Goal: Transaction & Acquisition: Purchase product/service

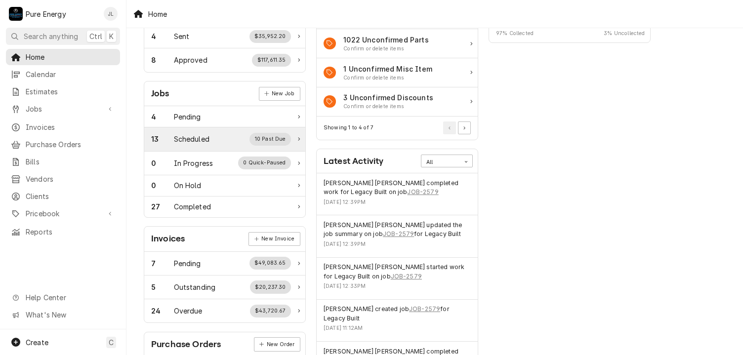
scroll to position [198, 0]
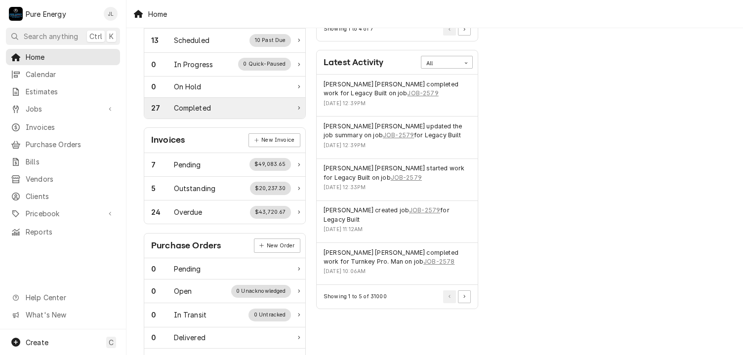
click at [194, 104] on div "Completed" at bounding box center [192, 108] width 37 height 10
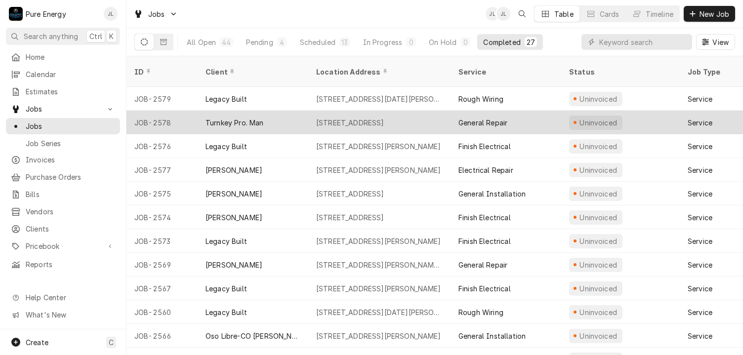
click at [299, 111] on div "Turnkey Pro. Man" at bounding box center [253, 123] width 111 height 24
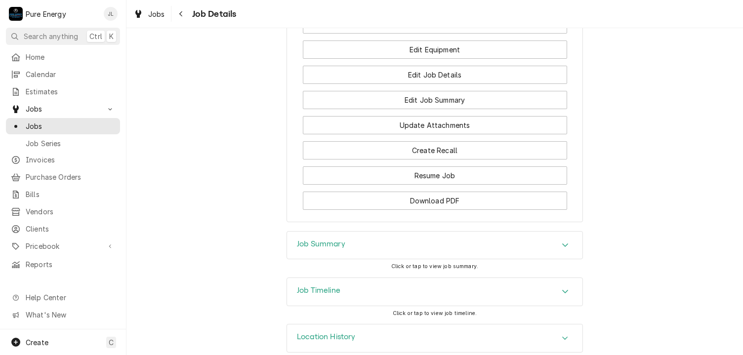
scroll to position [678, 0]
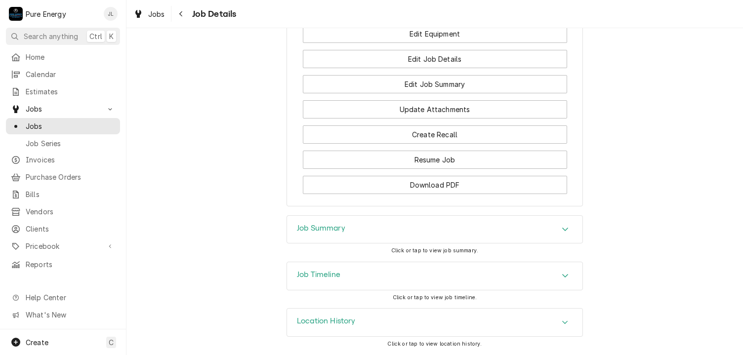
click at [390, 229] on div "Job Summary" at bounding box center [435, 230] width 296 height 28
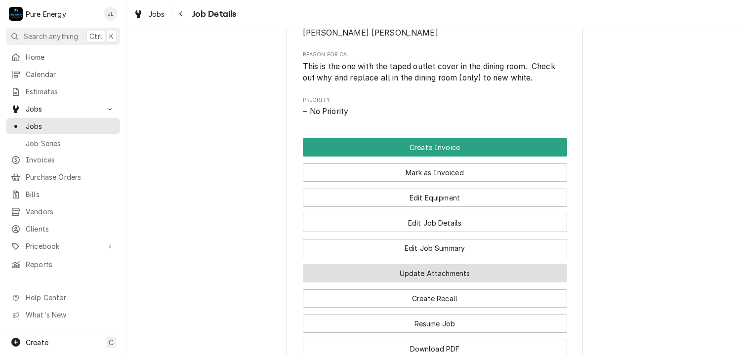
scroll to position [445, 0]
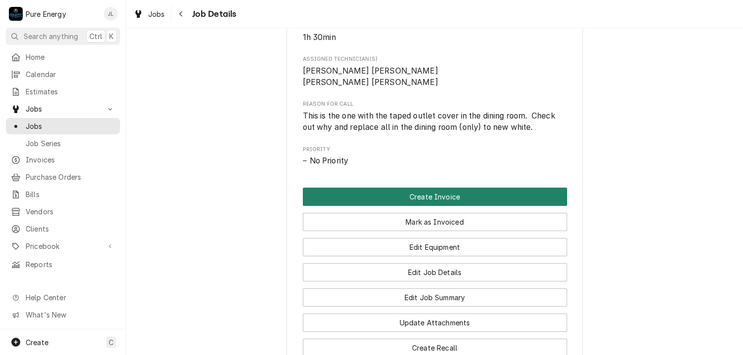
click at [435, 206] on button "Create Invoice" at bounding box center [435, 197] width 264 height 18
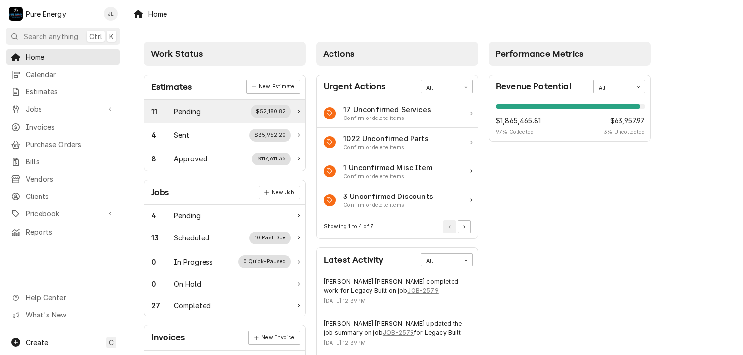
scroll to position [99, 0]
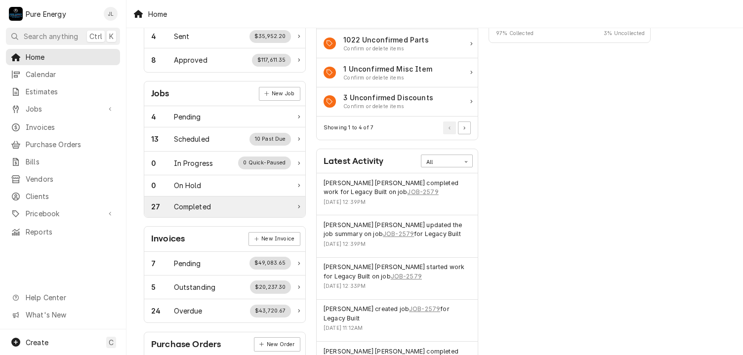
click at [208, 207] on div "Completed" at bounding box center [192, 207] width 37 height 10
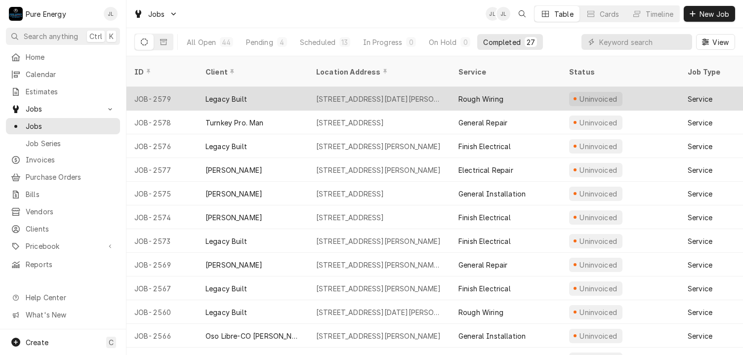
click at [532, 87] on div "Rough Wiring" at bounding box center [506, 99] width 111 height 24
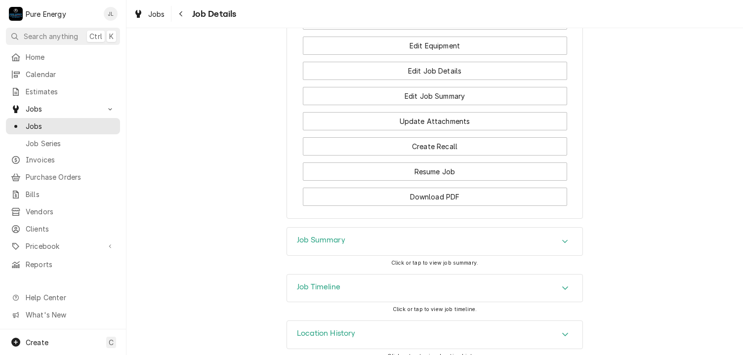
scroll to position [762, 0]
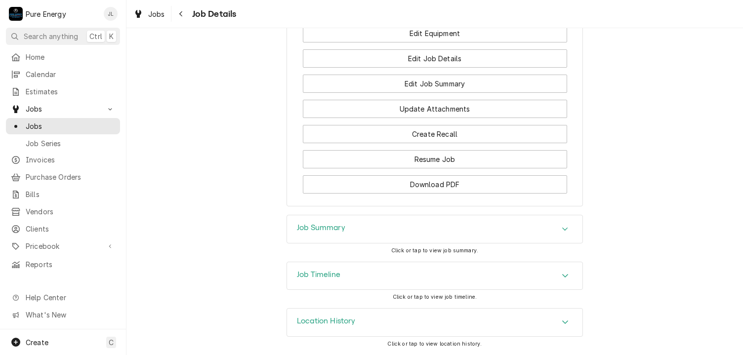
click at [355, 227] on div "Job Summary" at bounding box center [435, 229] width 296 height 28
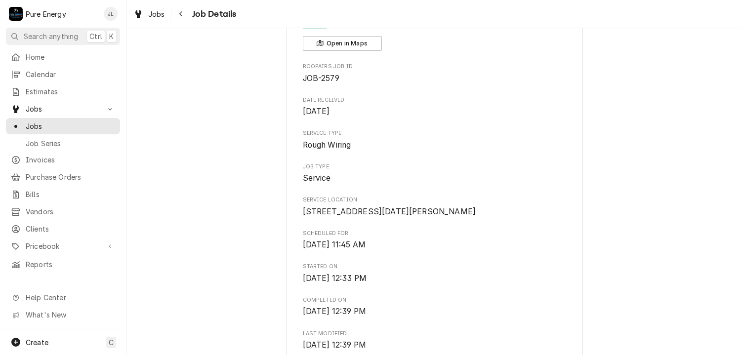
scroll to position [0, 0]
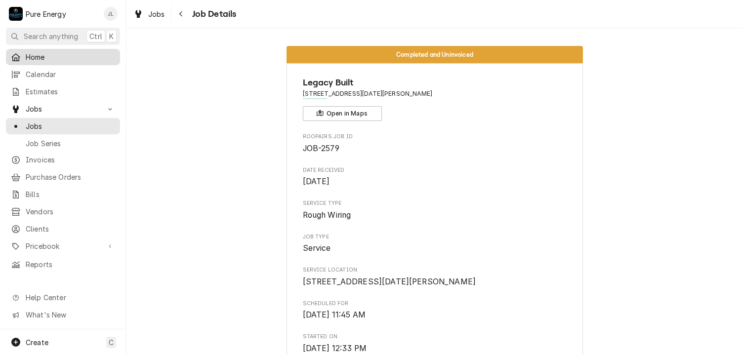
click at [77, 55] on span "Home" at bounding box center [70, 57] width 89 height 10
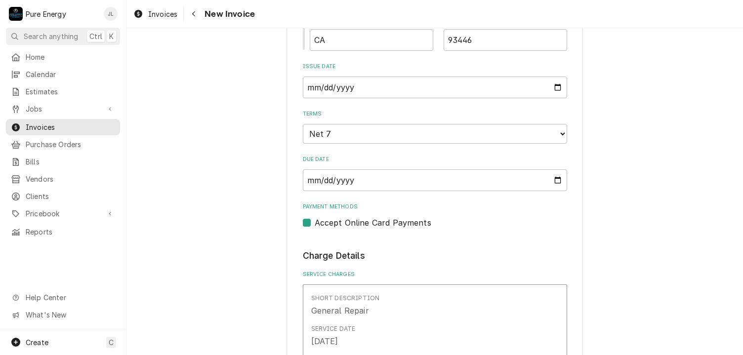
scroll to position [791, 0]
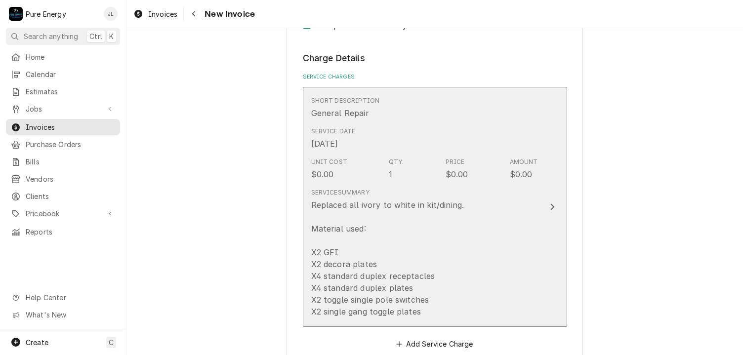
click at [516, 132] on div "Service Date [DATE]" at bounding box center [424, 138] width 227 height 31
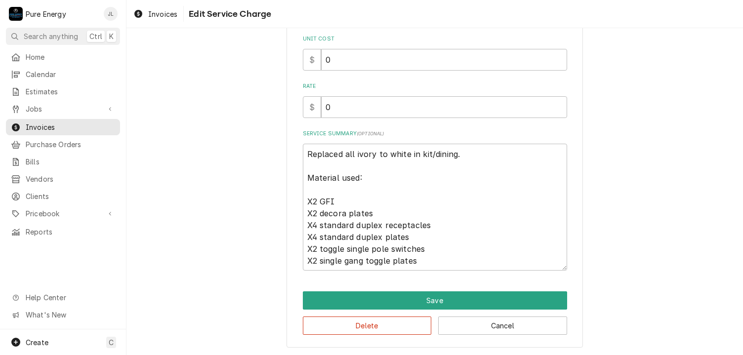
scroll to position [106, 0]
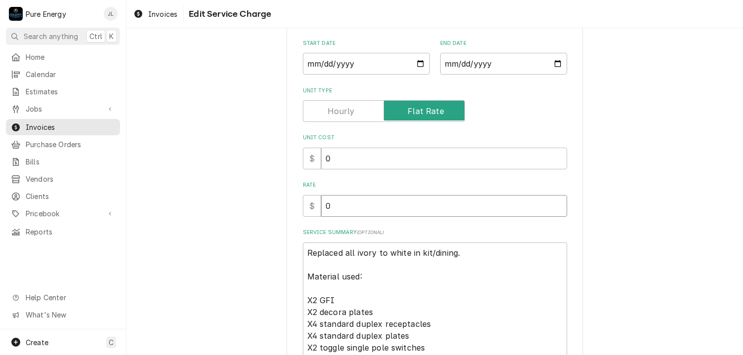
click at [342, 204] on input "0" at bounding box center [444, 206] width 246 height 22
type textarea "x"
type input "2"
type textarea "x"
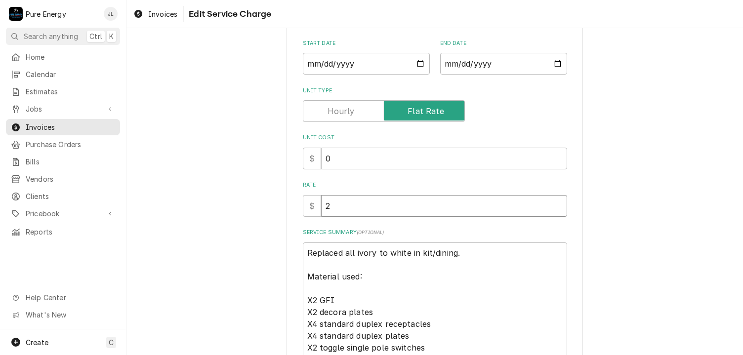
type input "21"
type textarea "x"
type input "210"
type textarea "x"
type input "210.0"
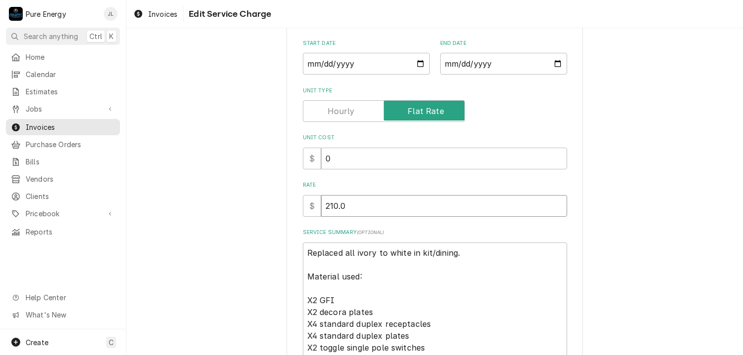
type textarea "x"
type input "210.00"
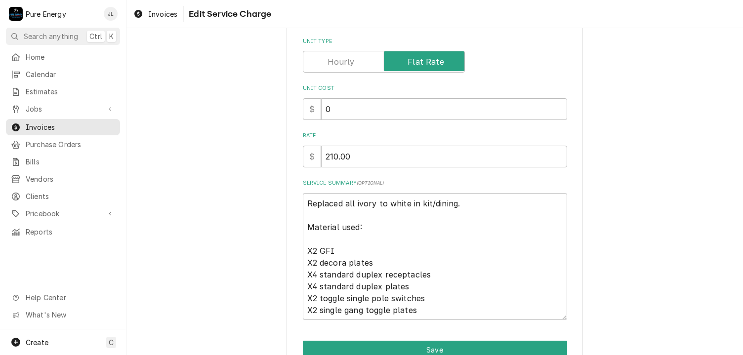
scroll to position [205, 0]
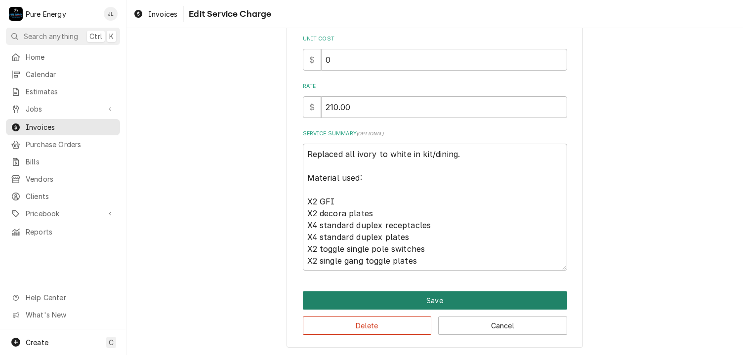
click at [471, 297] on button "Save" at bounding box center [435, 301] width 264 height 18
type textarea "x"
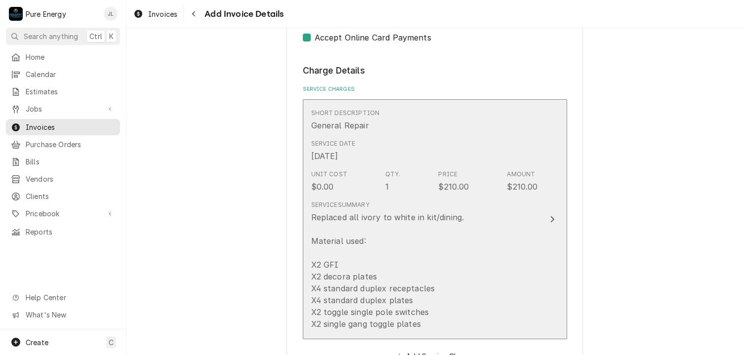
scroll to position [927, 0]
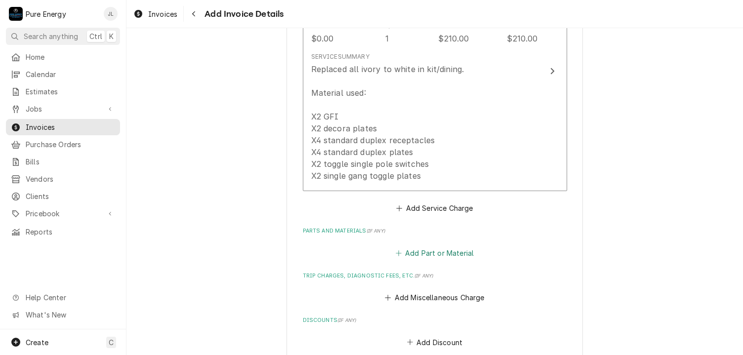
click at [430, 253] on button "Add Part or Material" at bounding box center [435, 253] width 82 height 14
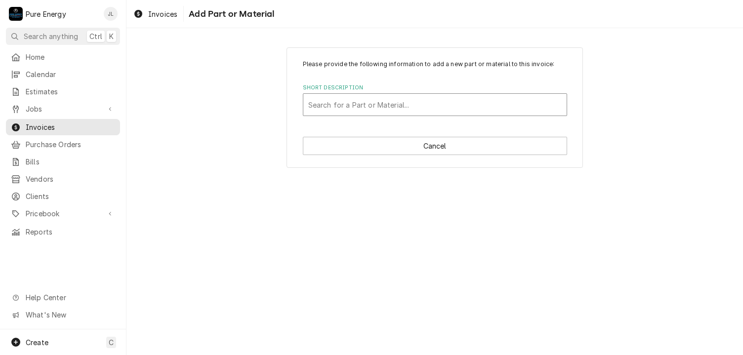
click at [375, 99] on div "Short Description" at bounding box center [435, 105] width 254 height 18
type input "GFI duple"
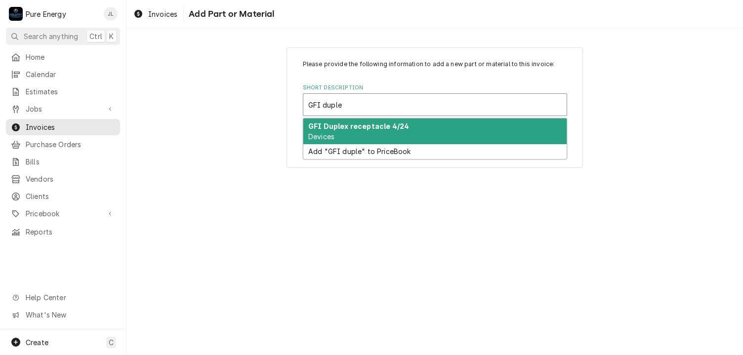
click at [374, 135] on div "GFI Duplex receptacle 4/24 Devices" at bounding box center [434, 132] width 263 height 26
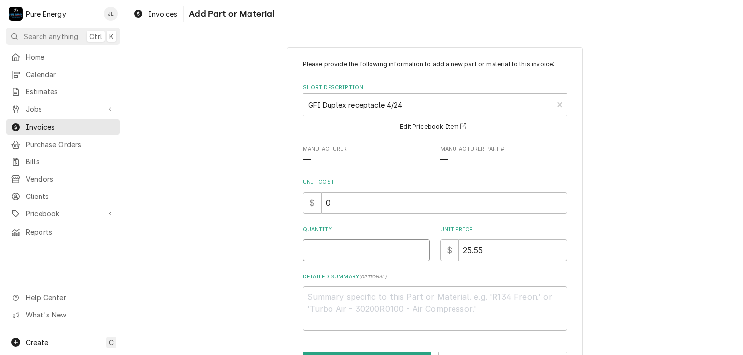
click at [358, 259] on input "Quantity" at bounding box center [366, 251] width 127 height 22
type textarea "x"
type input "2"
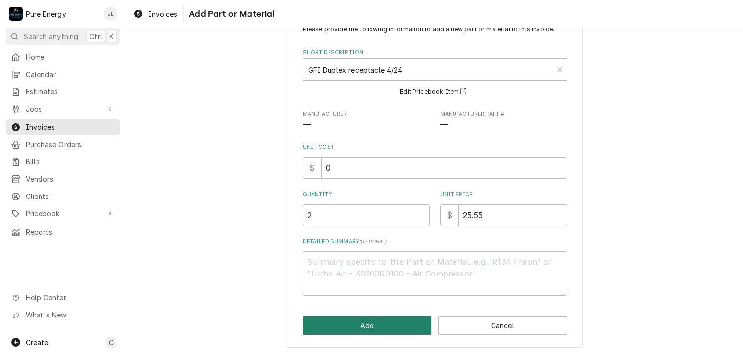
click at [345, 323] on button "Add" at bounding box center [367, 326] width 129 height 18
type textarea "x"
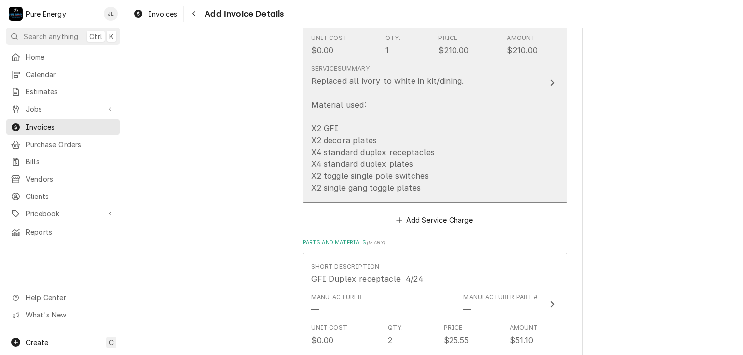
scroll to position [1014, 0]
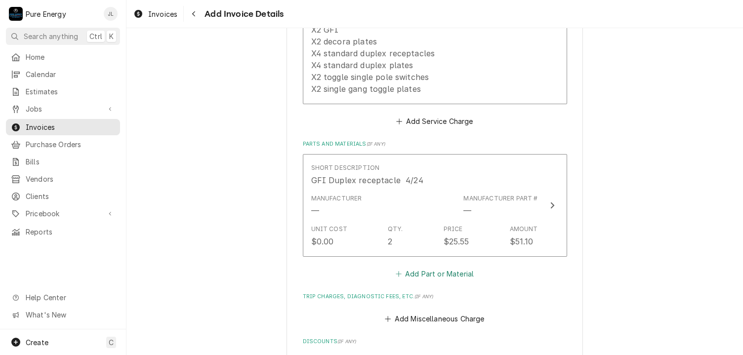
click at [423, 270] on button "Add Part or Material" at bounding box center [435, 274] width 82 height 14
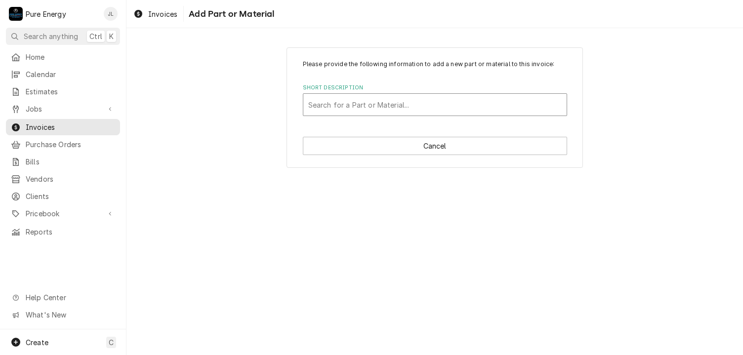
click at [352, 113] on div "Short Description" at bounding box center [435, 105] width 254 height 18
type input "Decora plate"
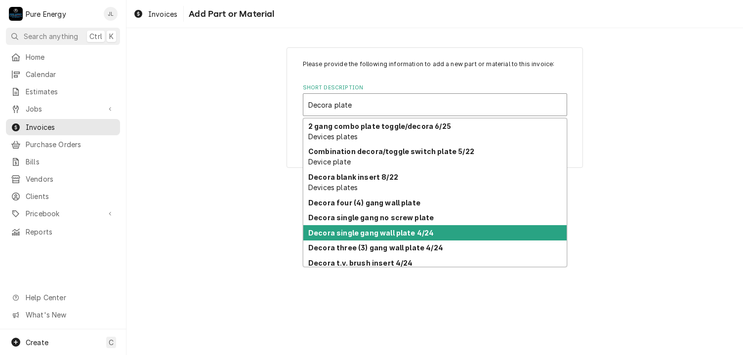
click at [361, 235] on strong "Decora single gang wall plate 4/24" at bounding box center [371, 233] width 126 height 8
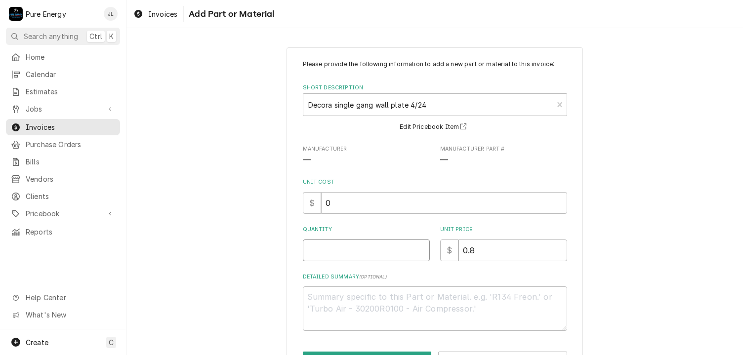
click at [358, 251] on input "Quantity" at bounding box center [366, 251] width 127 height 22
type textarea "x"
type input "2"
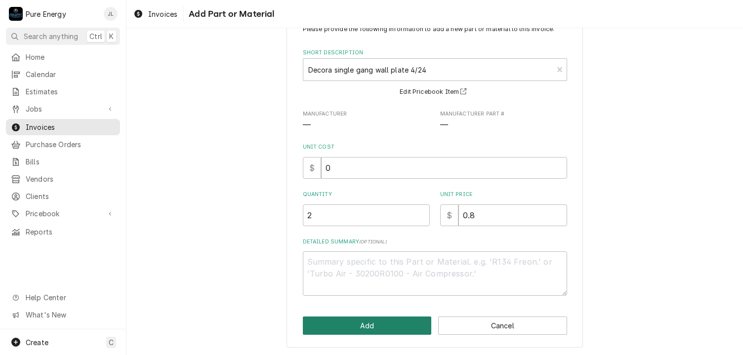
click at [368, 330] on button "Add" at bounding box center [367, 326] width 129 height 18
type textarea "x"
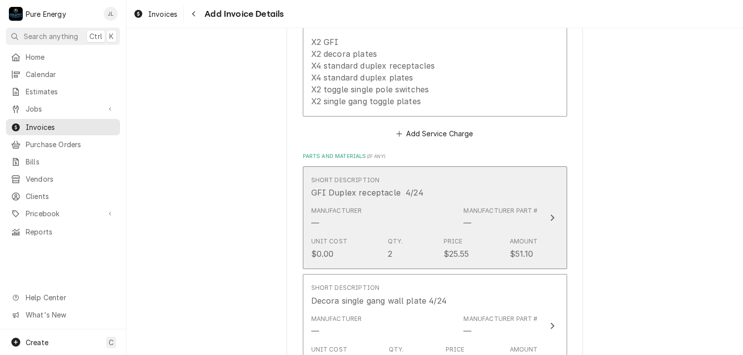
scroll to position [1100, 0]
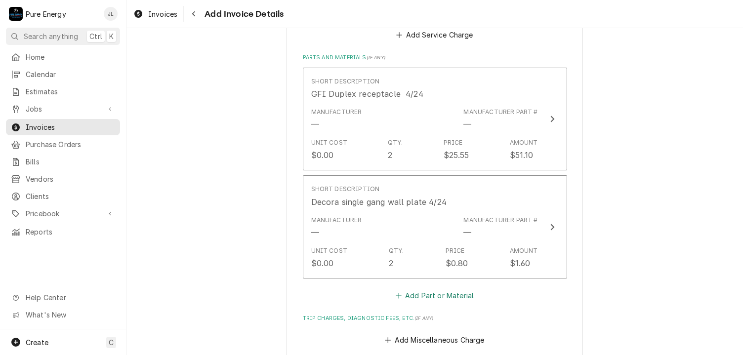
click at [412, 293] on button "Add Part or Material" at bounding box center [435, 296] width 82 height 14
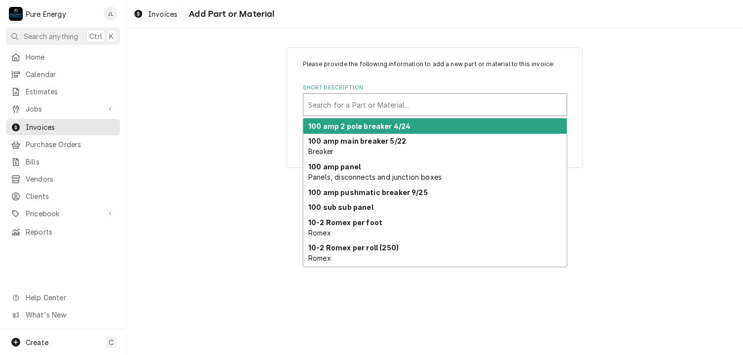
click at [364, 100] on div "Short Description" at bounding box center [435, 105] width 254 height 18
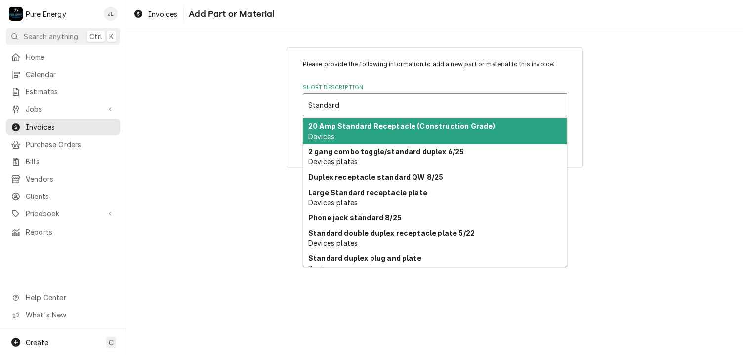
type input "Standard"
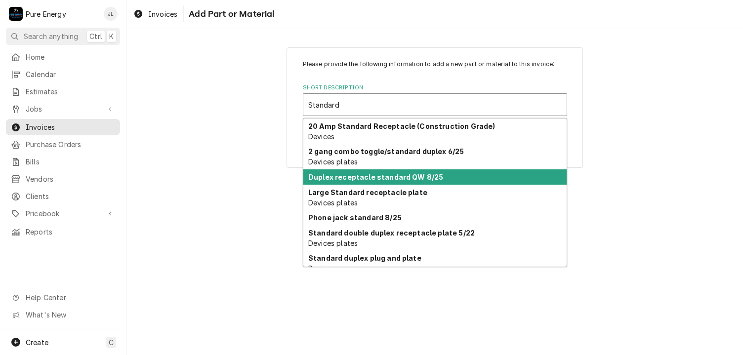
click at [368, 177] on strong "Duplex receptacle standard QW 8/25" at bounding box center [375, 177] width 135 height 8
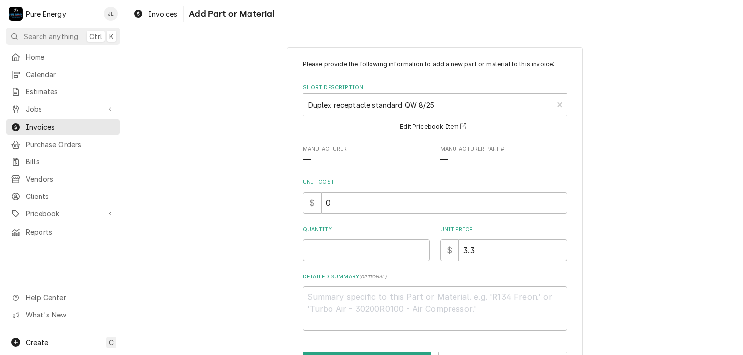
scroll to position [35, 0]
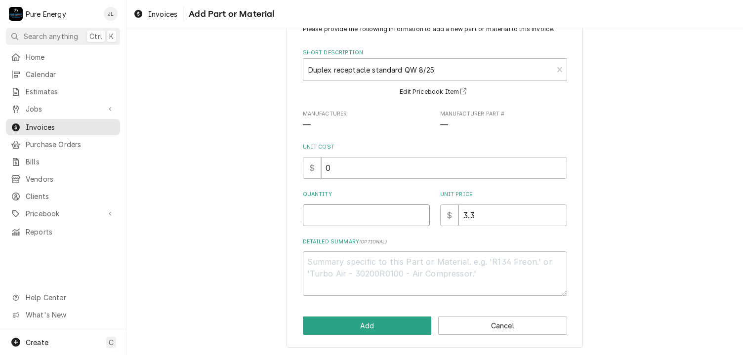
click at [346, 214] on input "Quantity" at bounding box center [366, 216] width 127 height 22
type textarea "x"
type input "4"
click at [374, 318] on button "Add" at bounding box center [367, 326] width 129 height 18
type textarea "x"
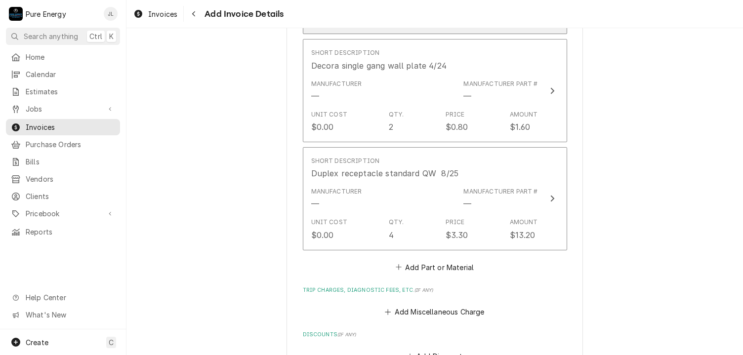
scroll to position [1335, 0]
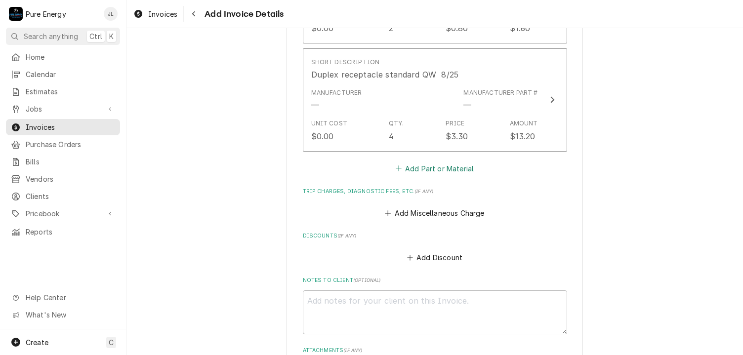
click at [462, 162] on button "Add Part or Material" at bounding box center [435, 169] width 82 height 14
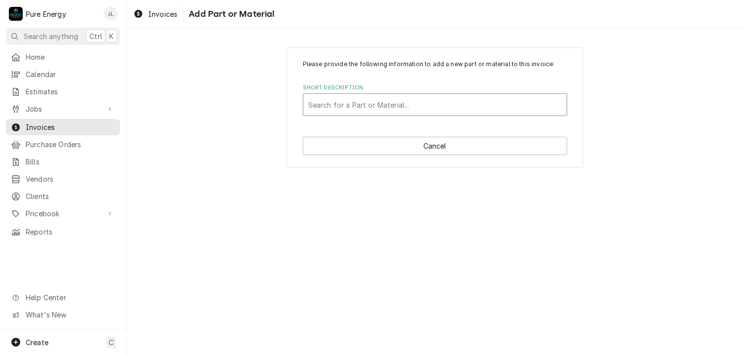
click at [353, 108] on div "Short Description" at bounding box center [435, 105] width 254 height 18
type input "Standard plates"
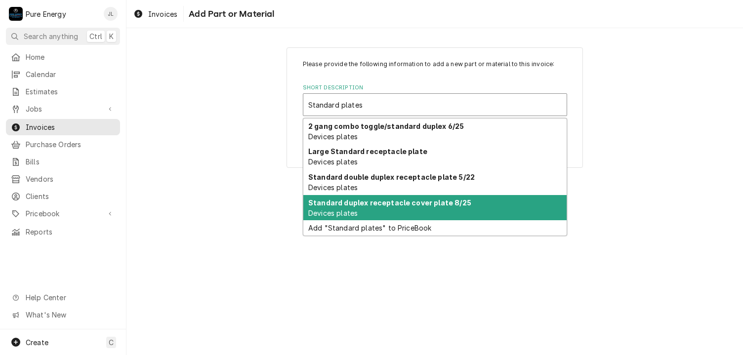
click at [368, 199] on strong "Standard duplex receptacle cover plate 8/25" at bounding box center [389, 203] width 163 height 8
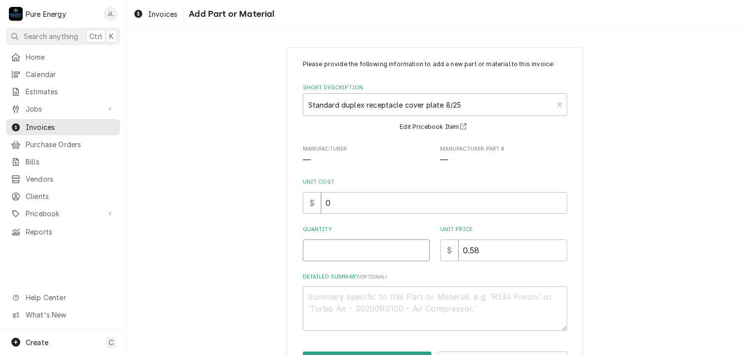
click at [332, 253] on input "Quantity" at bounding box center [366, 251] width 127 height 22
type textarea "x"
type input "4"
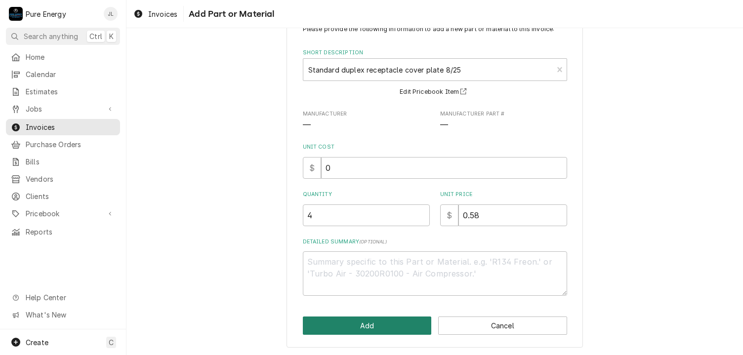
click at [343, 326] on button "Add" at bounding box center [367, 326] width 129 height 18
type textarea "x"
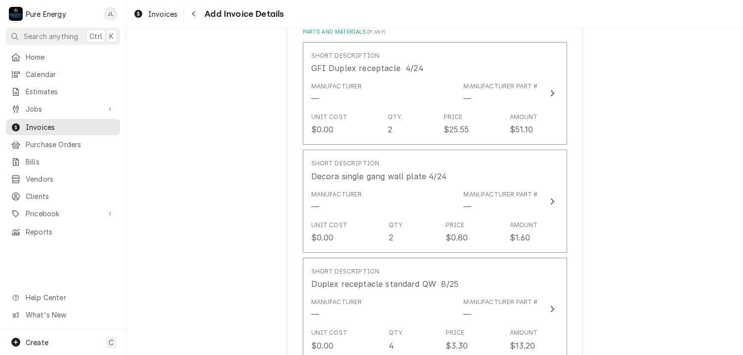
scroll to position [1373, 0]
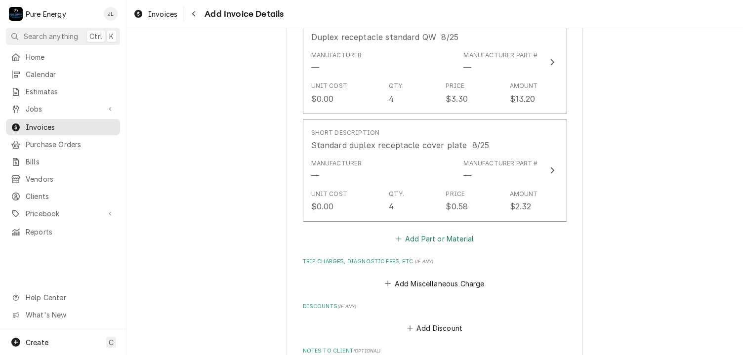
click at [421, 232] on button "Add Part or Material" at bounding box center [435, 239] width 82 height 14
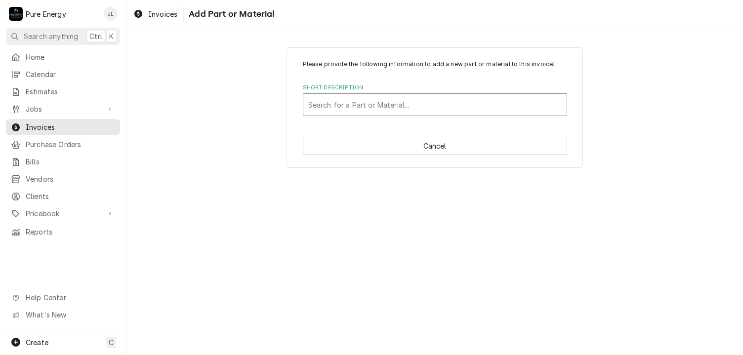
click at [368, 103] on div "Short Description" at bounding box center [435, 105] width 254 height 18
type input "Toggle switch"
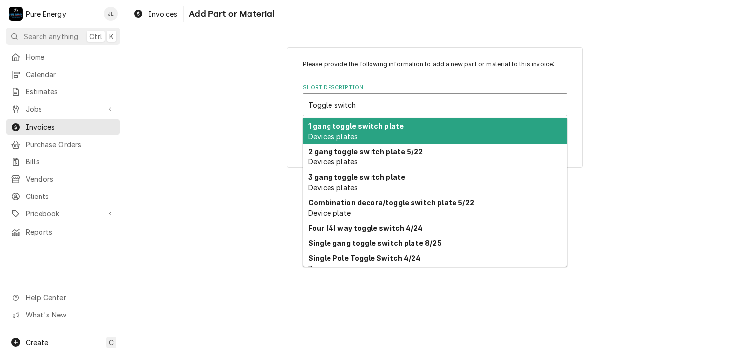
click at [366, 128] on strong "1 gang toggle switch plate" at bounding box center [355, 126] width 95 height 8
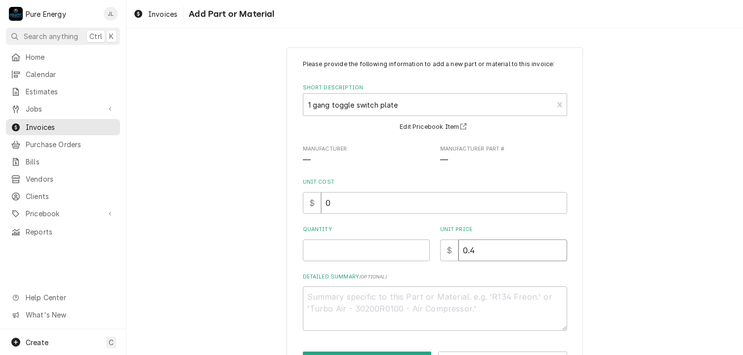
click at [475, 250] on input "0.4" at bounding box center [513, 251] width 109 height 22
type textarea "x"
type input "0"
type textarea "x"
type input "0.5"
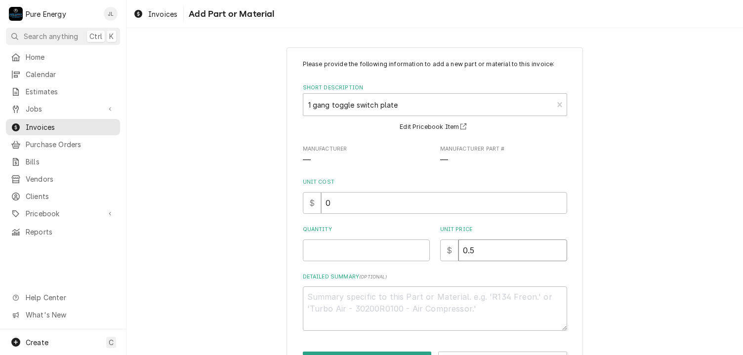
type textarea "x"
type input "0.58"
click at [326, 251] on input "Quantity" at bounding box center [366, 251] width 127 height 22
type textarea "x"
type input "2"
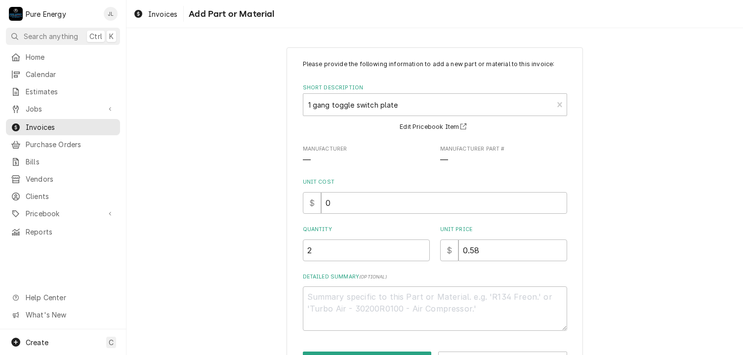
scroll to position [35, 0]
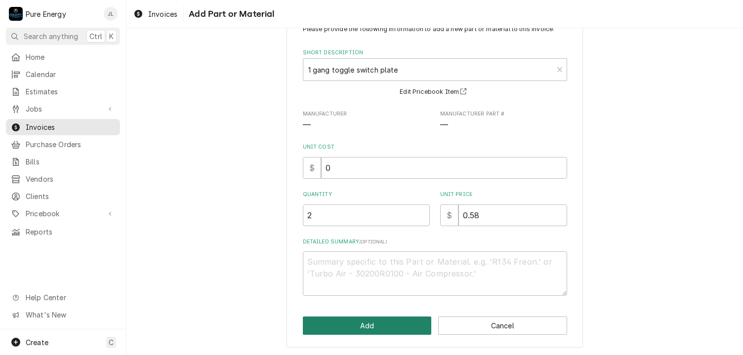
click at [355, 330] on button "Add" at bounding box center [367, 326] width 129 height 18
type textarea "x"
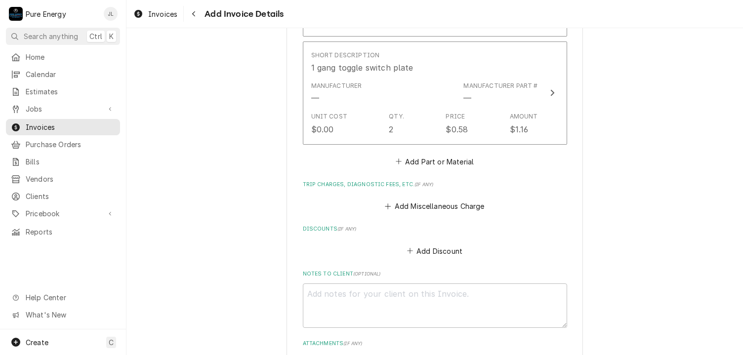
scroll to position [1509, 0]
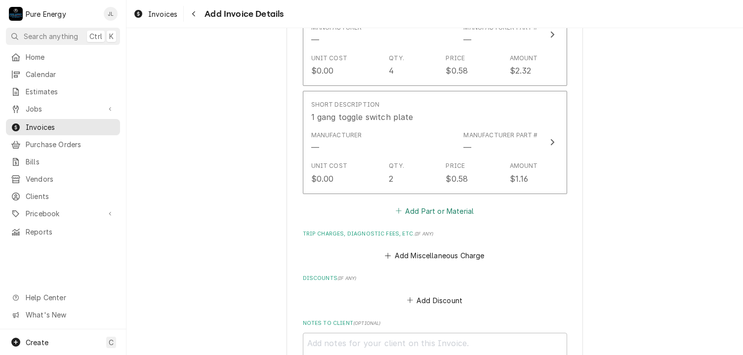
click at [415, 207] on button "Add Part or Material" at bounding box center [435, 211] width 82 height 14
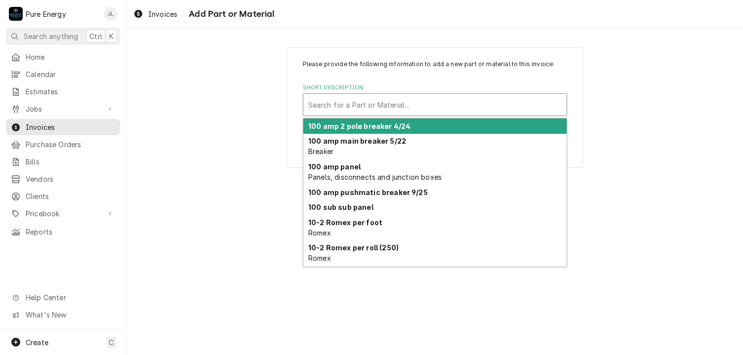
click at [368, 97] on div "Short Description" at bounding box center [435, 105] width 254 height 18
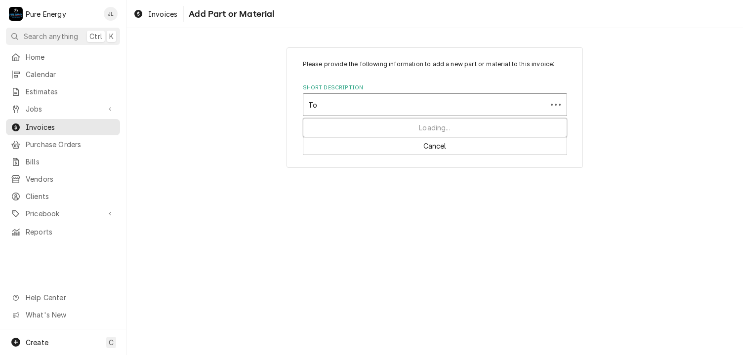
type input "T"
type input "Single pole toggle switch"
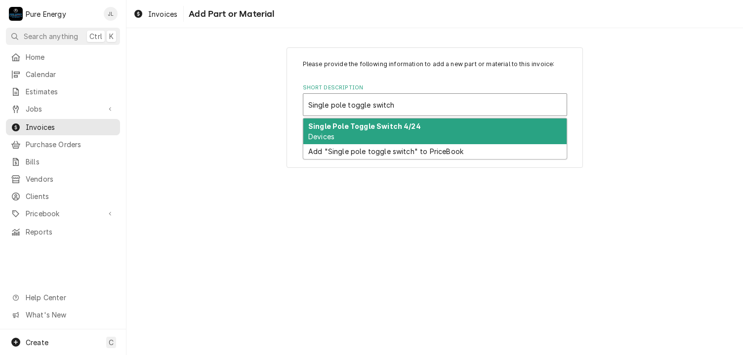
click at [369, 128] on strong "Single Pole Toggle Switch 4/24" at bounding box center [364, 126] width 113 height 8
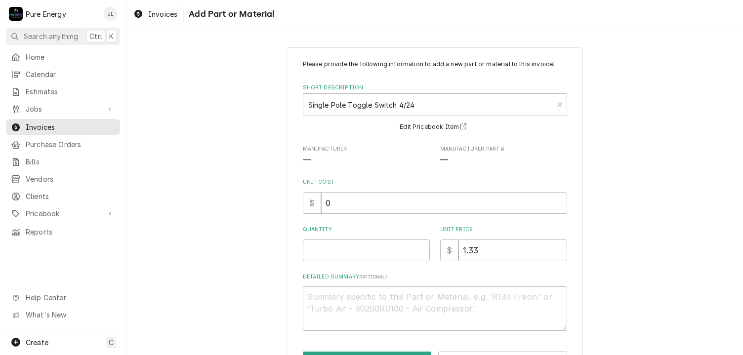
scroll to position [35, 0]
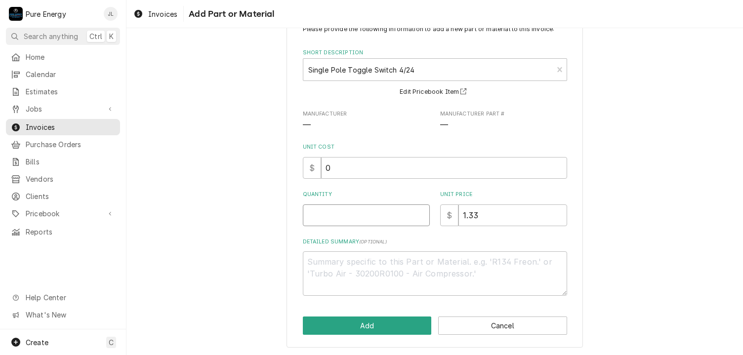
click at [344, 214] on input "Quantity" at bounding box center [366, 216] width 127 height 22
type textarea "x"
type input "2"
click at [401, 324] on button "Add" at bounding box center [367, 326] width 129 height 18
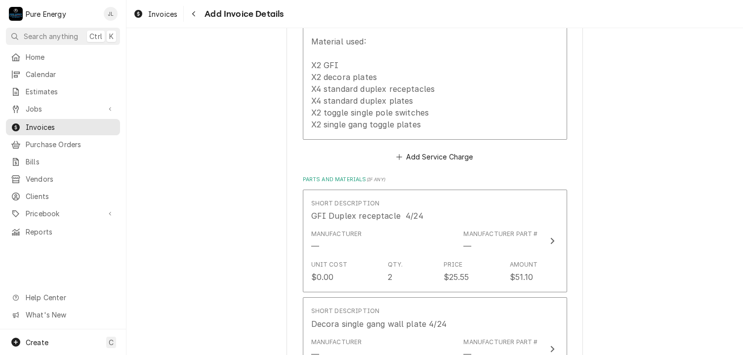
scroll to position [830, 0]
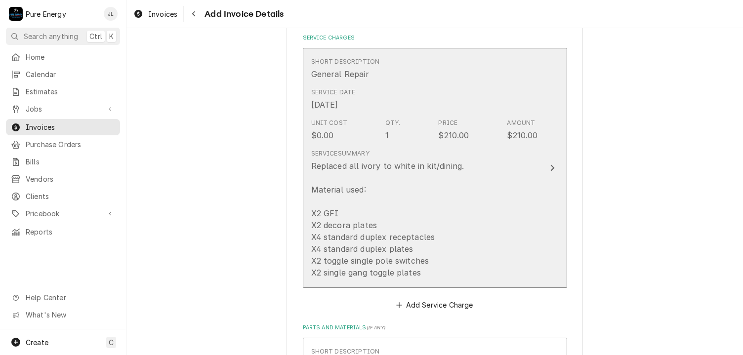
click at [471, 223] on div "Service Summary Replaced all ivory to white in kit/dining. Material used: X2 GF…" at bounding box center [424, 213] width 227 height 137
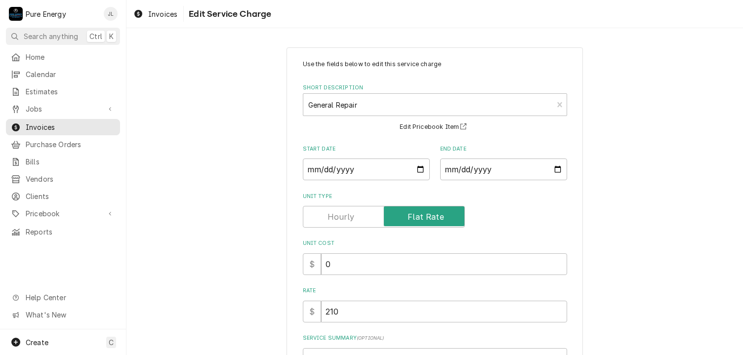
scroll to position [205, 0]
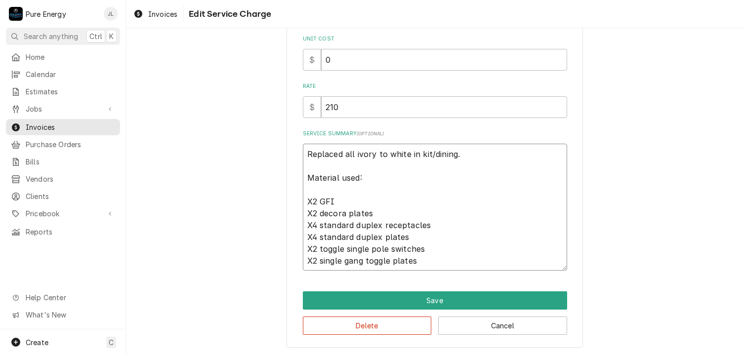
drag, startPoint x: 434, startPoint y: 258, endPoint x: 304, endPoint y: 156, distance: 165.3
click at [304, 156] on textarea "Replaced all ivory to white in kit/dining. Material used: X2 GFI X2 decora plat…" at bounding box center [435, 208] width 264 height 128
type textarea "x"
type textarea "O"
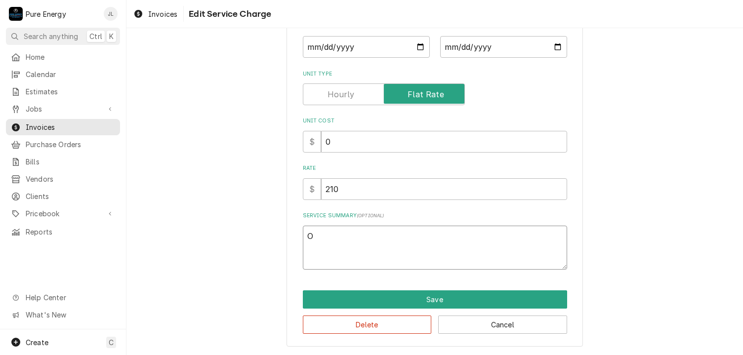
scroll to position [122, 0]
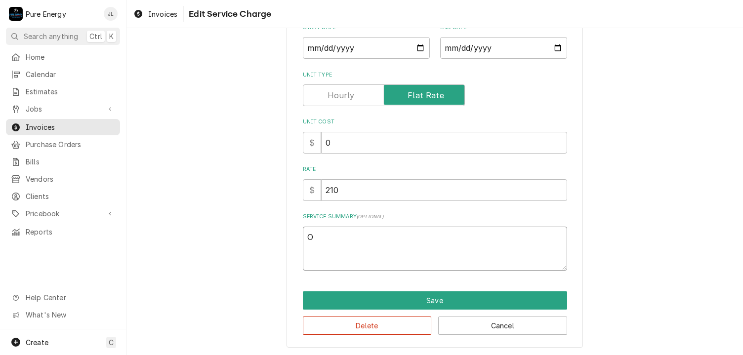
type textarea "x"
type textarea "On"
type textarea "x"
type textarea "On"
type textarea "x"
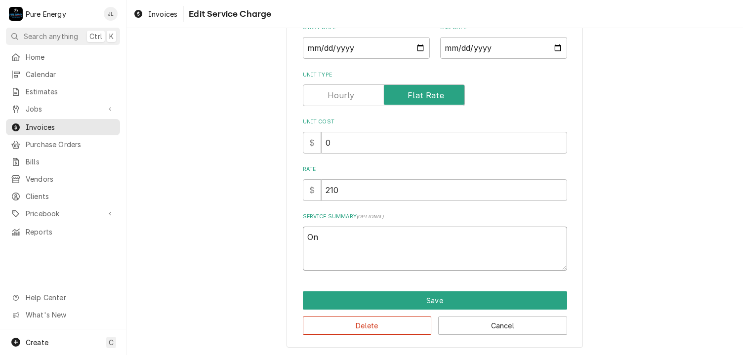
type textarea "On a"
type textarea "x"
type textarea "On a"
type textarea "x"
type textarea "On a w"
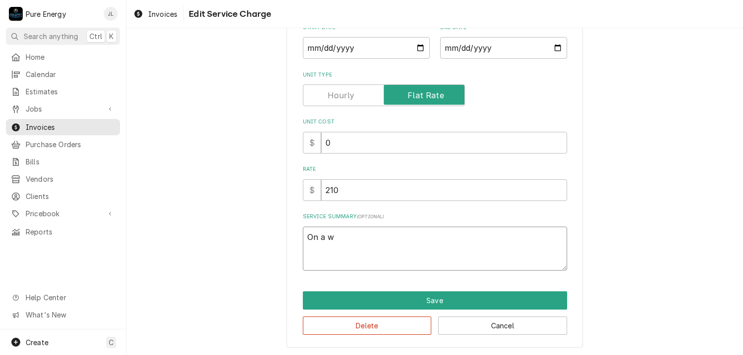
type textarea "x"
type textarea "On a wa"
type textarea "x"
type textarea "On a wal"
type textarea "x"
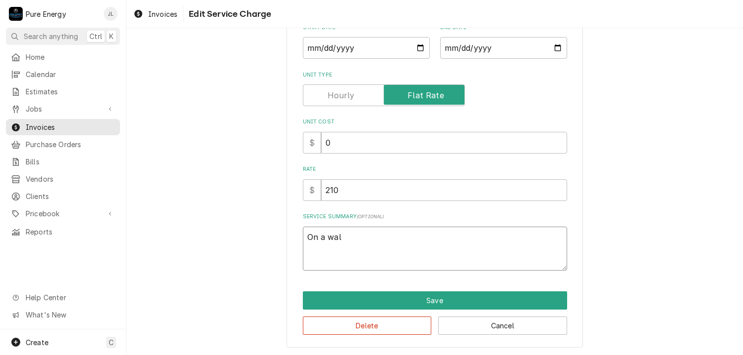
type textarea "On a walk"
type textarea "x"
type textarea "On a walk,"
type textarea "x"
type textarea "On a walk, s"
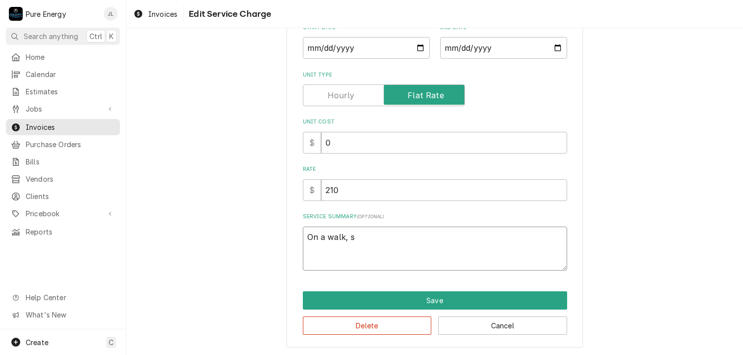
type textarea "x"
type textarea "On a walk, st"
type textarea "x"
type textarea "On a walk, sta"
type textarea "x"
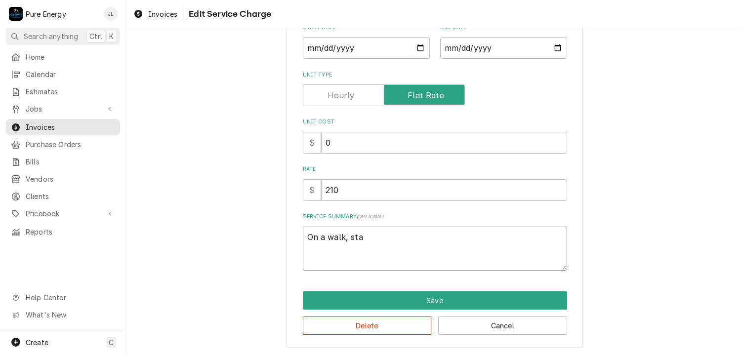
type textarea "On a walk, staf"
type textarea "x"
type textarea "On a walk, staff"
type textarea "x"
type textarea "On a walk, staff"
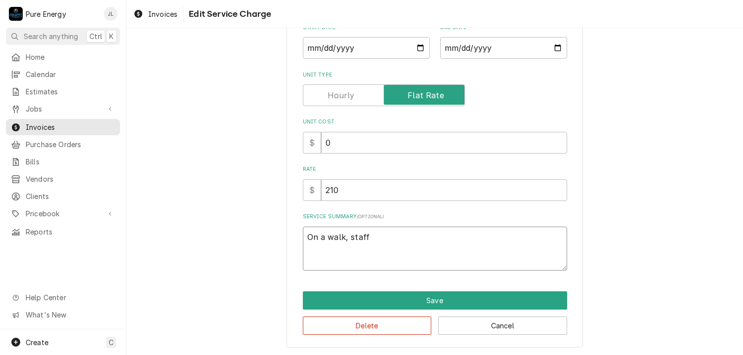
type textarea "x"
type textarea "On a walk, staff f"
type textarea "x"
type textarea "On a walk, staff fr"
type textarea "x"
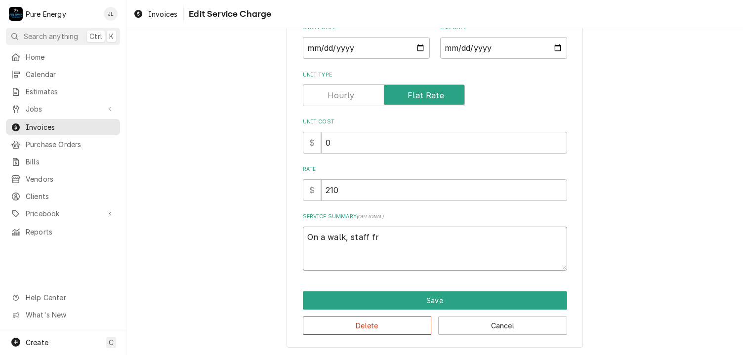
type textarea "On a walk, staff fro"
type textarea "x"
type textarea "On a walk, staff from"
type textarea "x"
type textarea "On a walk, staff from T"
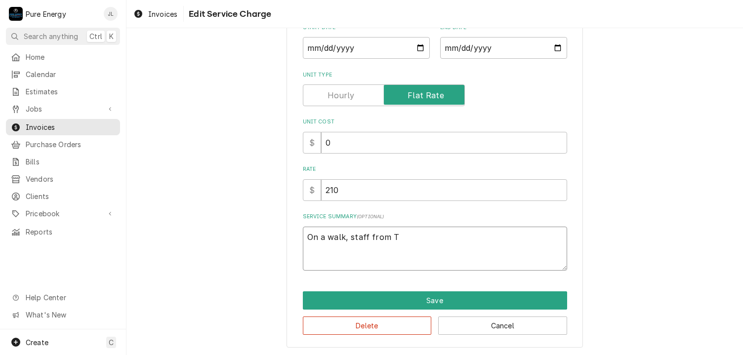
type textarea "x"
type textarea "On a walk, staff from Tu"
type textarea "x"
type textarea "On a walk, staff from [GEOGRAPHIC_DATA]"
type textarea "x"
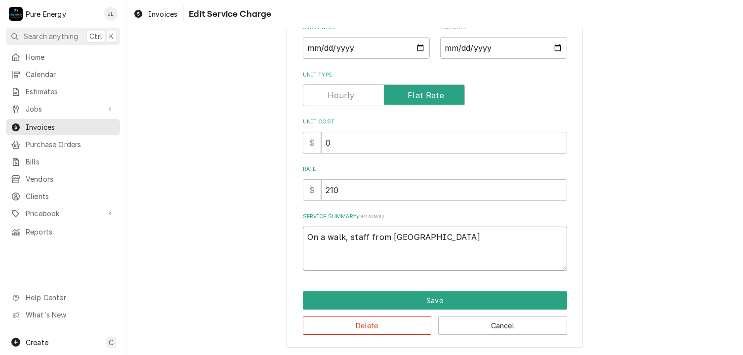
type textarea "On a walk, staff from Turn"
type textarea "x"
type textarea "On a walk, staff from Turnk"
type textarea "x"
type textarea "On a walk, staff from Turnke"
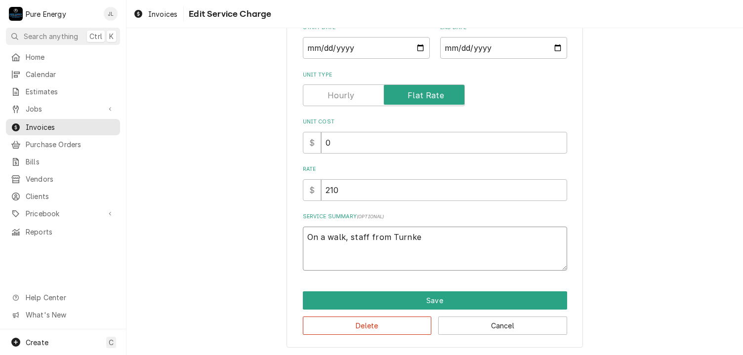
type textarea "x"
type textarea "On a walk, staff from Turnkey"
type textarea "x"
type textarea "On a walk, staff from Turnkey"
type textarea "x"
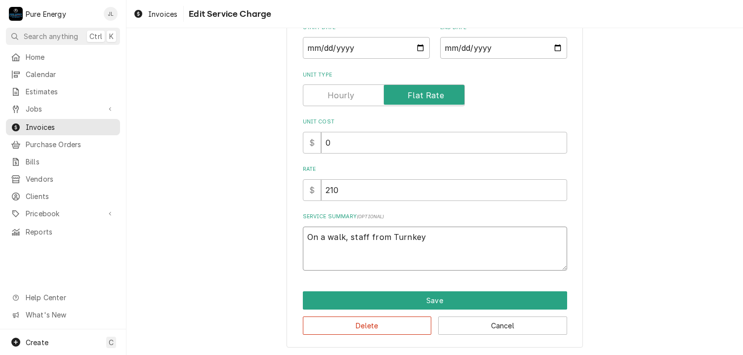
type textarea "On a walk, staff from Turnkey n"
type textarea "x"
type textarea "On a walk, staff from Turnkey no"
type textarea "x"
type textarea "On a walk, staff from Turnkey not"
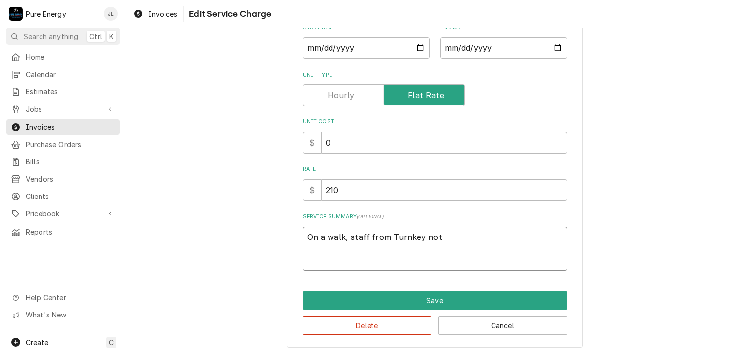
type textarea "x"
type textarea "On a walk, staff from Turnkey note"
type textarea "x"
type textarea "On a walk, staff from Turnkey noted"
type textarea "x"
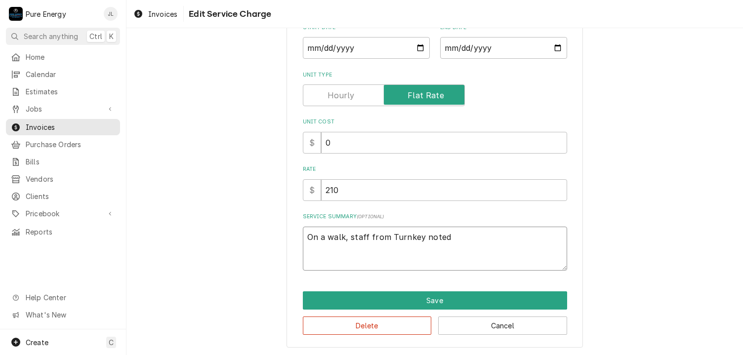
type textarea "On a walk, staff from Turnkey noted"
type textarea "x"
type textarea "On a walk, staff from Turnkey noted a"
type textarea "x"
type textarea "On a walk, staff from Turnkey noted an"
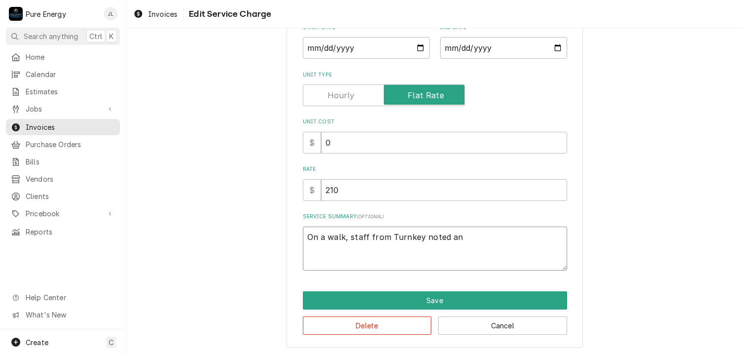
type textarea "x"
type textarea "On a walk, staff from Turnkey noted an"
type textarea "x"
type textarea "On a walk, staff from Turnkey noted an o"
type textarea "x"
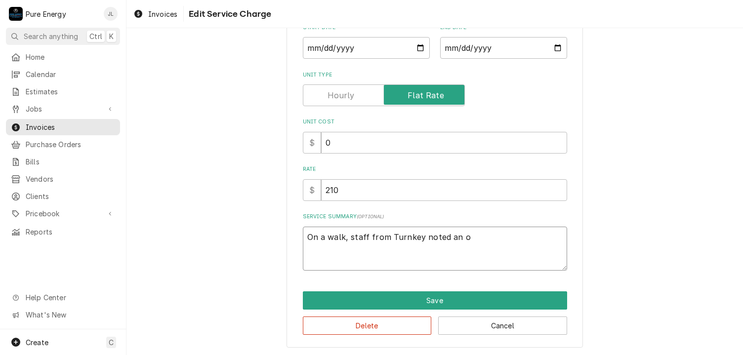
type textarea "On a walk, staff from Turnkey noted an ou"
type textarea "x"
type textarea "On a walk, staff from Turnkey noted an out"
type textarea "x"
type textarea "On a walk, staff from Turnkey noted an outl"
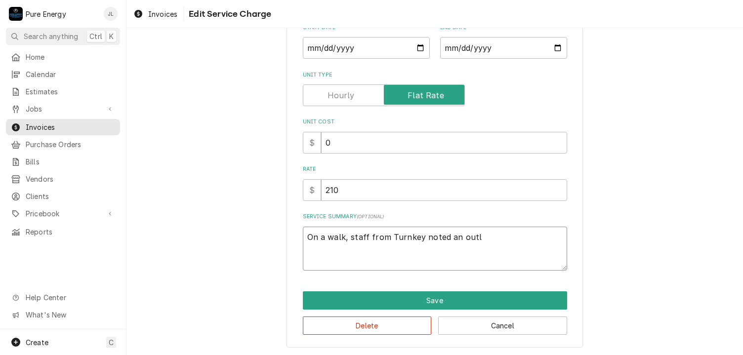
type textarea "x"
type textarea "On a walk, staff from Turnkey noted an outle"
type textarea "x"
type textarea "On a walk, staff from Turnkey noted an outlet"
type textarea "x"
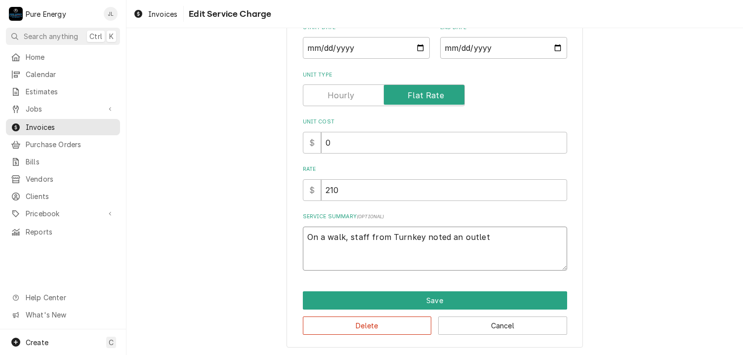
type textarea "On a walk, staff from Turnkey noted an outlet"
type textarea "x"
type textarea "On a walk, staff from Turnkey noted an outlet i"
type textarea "x"
type textarea "On a walk, staff from Turnkey noted an outlet in"
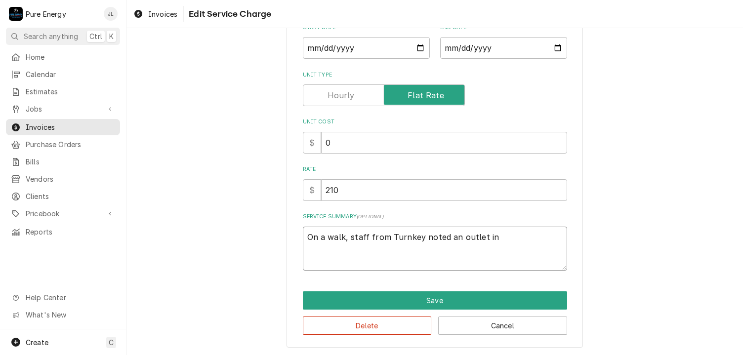
type textarea "x"
type textarea "On a walk, staff from Turnkey noted an outlet in"
type textarea "x"
type textarea "On a walk, staff from Turnkey noted an outlet in t"
type textarea "x"
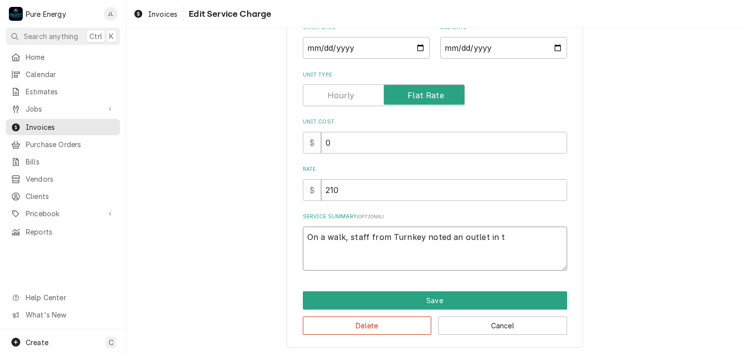
type textarea "On a walk, staff from Turnkey noted an outlet in th"
type textarea "x"
type textarea "On a walk, staff from Turnkey noted an outlet in the"
type textarea "x"
type textarea "On a walk, staff from Turnkey noted an outlet in the d"
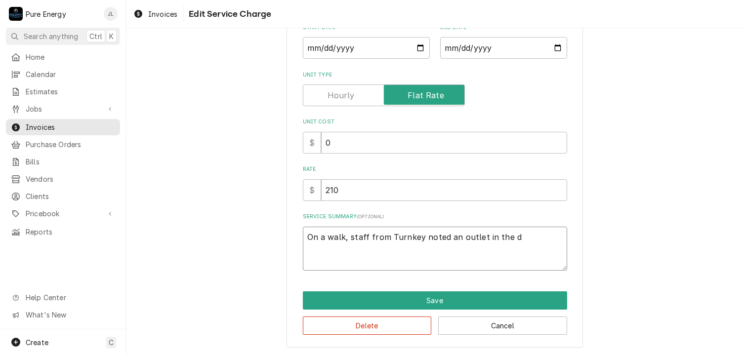
type textarea "x"
type textarea "On a walk, staff from Turnkey noted an outlet in the di"
type textarea "x"
type textarea "On a walk, staff from Turnkey noted an outlet in the din"
type textarea "x"
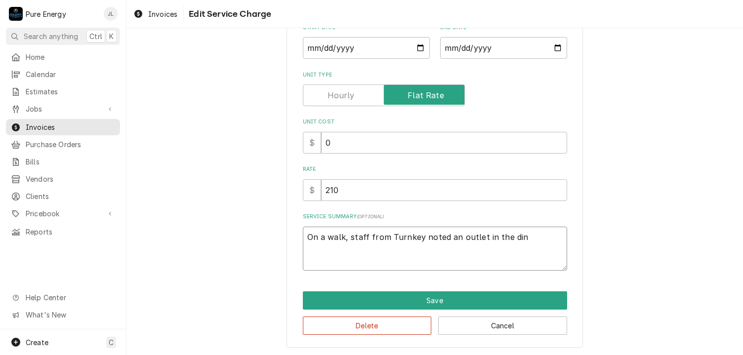
type textarea "On a walk, staff from Turnkey noted an outlet in the ding"
type textarea "x"
type textarea "On a walk, staff from Turnkey noted an outlet in the din"
type textarea "x"
type textarea "On a walk, staff from Turnkey noted an outlet in the dini"
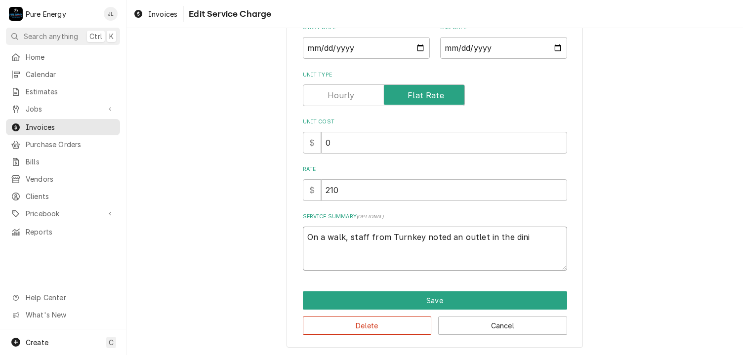
type textarea "x"
type textarea "On a walk, staff from Turnkey noted an outlet in the dinin"
type textarea "x"
type textarea "On a walk, staff from Turnkey noted an outlet in the dining"
type textarea "x"
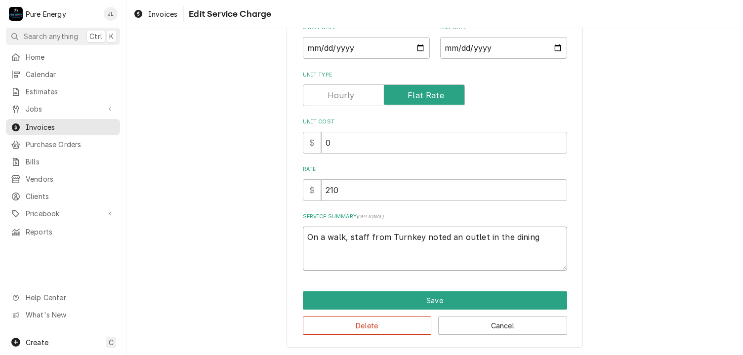
type textarea "On a walk, staff from Turnkey noted an outlet in the dining"
type textarea "x"
type textarea "On a walk, staff from Turnkey noted an outlet in the dining r"
type textarea "x"
type textarea "On a walk, staff from Turnkey noted an outlet in the dining ro"
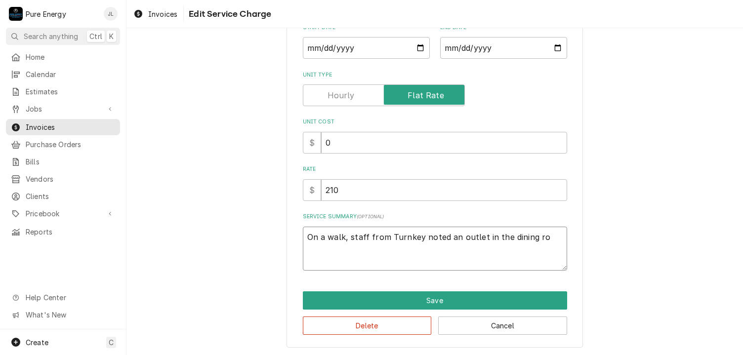
type textarea "x"
type textarea "On a walk, staff from Turnkey noted an outlet in the dining roo"
type textarea "x"
type textarea "On a walk, staff from Turnkey noted an outlet in the dining room"
type textarea "x"
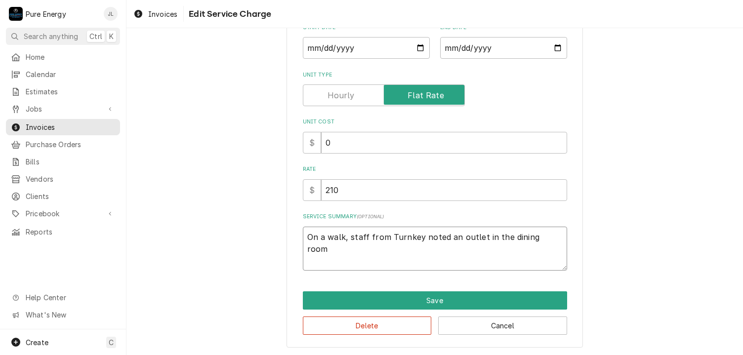
type textarea "On a walk, staff from Turnkey noted an outlet in the dining room"
type textarea "x"
type textarea "On a walk, staff from Turnkey noted an outlet in the dining room wi"
type textarea "x"
type textarea "On a walk, staff from Turnkey noted an outlet in the dining room with"
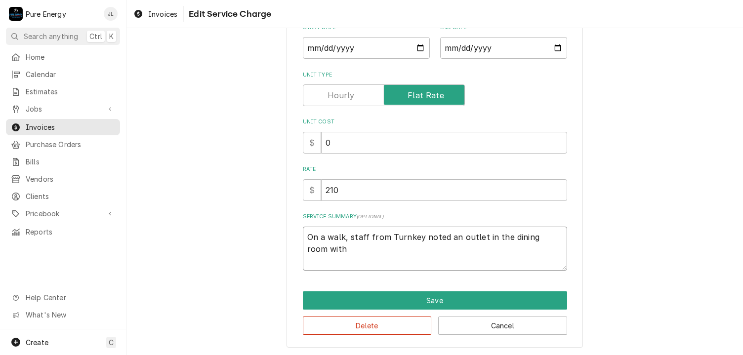
type textarea "x"
type textarea "On a walk, staff from Turnkey noted an outlet in the dining room with"
type textarea "x"
type textarea "On a walk, staff from Turnkey noted an outlet in the dining room with t"
type textarea "x"
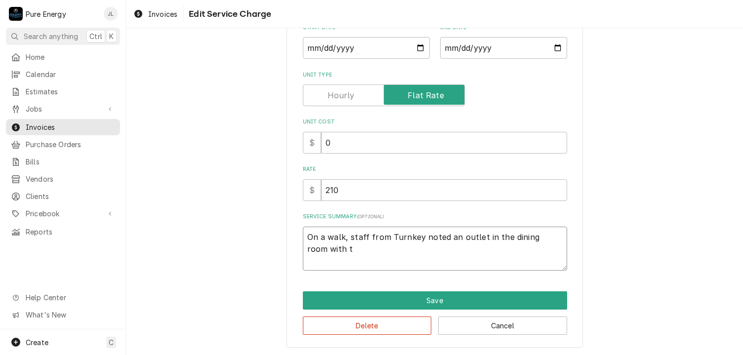
type textarea "On a walk, staff from Turnkey noted an outlet in the dining room with ta"
type textarea "x"
type textarea "On a walk, staff from Turnkey noted an outlet in the dining room with tap"
type textarea "x"
type textarea "On a walk, staff from Turnkey noted an outlet in the dining room with tape"
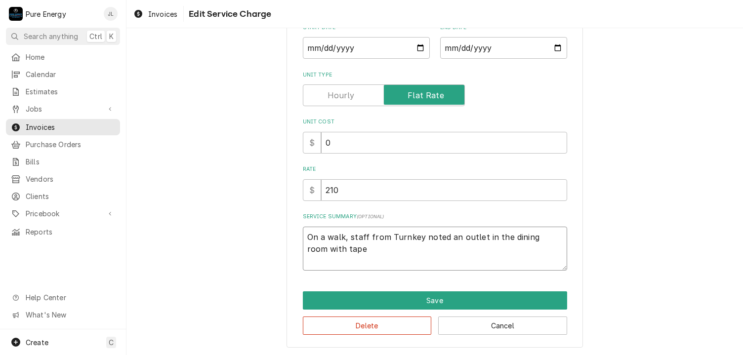
type textarea "x"
type textarea "On a walk, staff from Turnkey noted an outlet in the dining room with tape"
type textarea "x"
type textarea "On a walk, staff from Turnkey noted an outlet in the dining room with tape o"
type textarea "x"
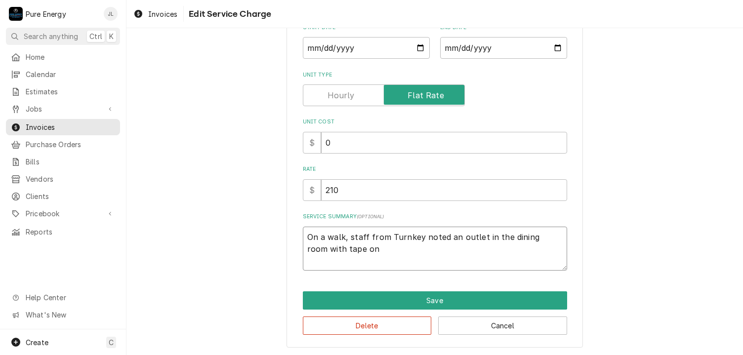
type textarea "On a walk, staff from Turnkey noted an outlet in the dining room with tape on"
type textarea "x"
type textarea "On a walk, staff from Turnkey noted an outlet in the dining room with tape on i"
type textarea "x"
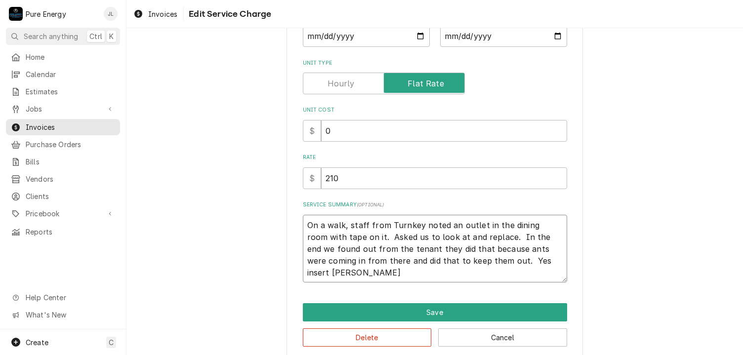
scroll to position [145, 0]
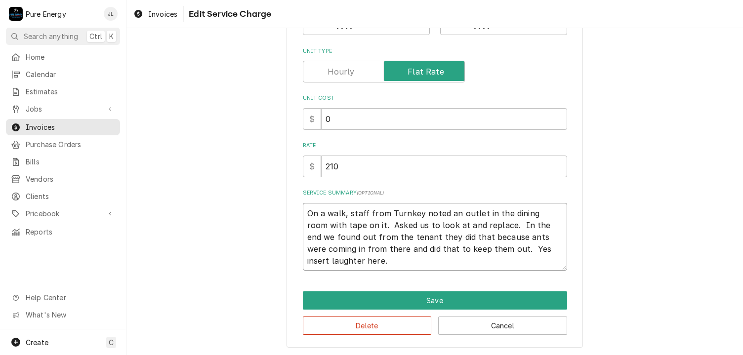
click at [488, 226] on textarea "On a walk, staff from Turnkey noted an outlet in the dining room with tape on i…" at bounding box center [435, 237] width 264 height 68
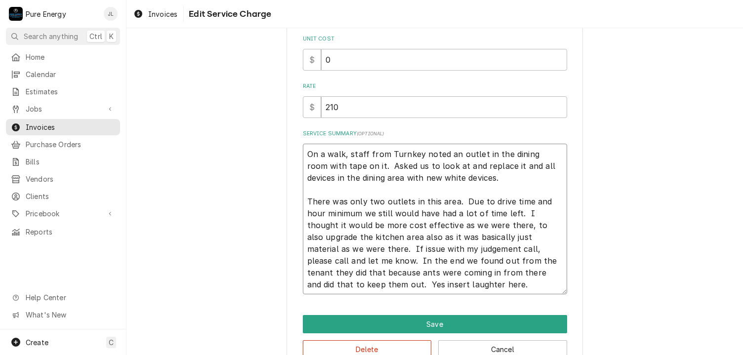
scroll to position [228, 0]
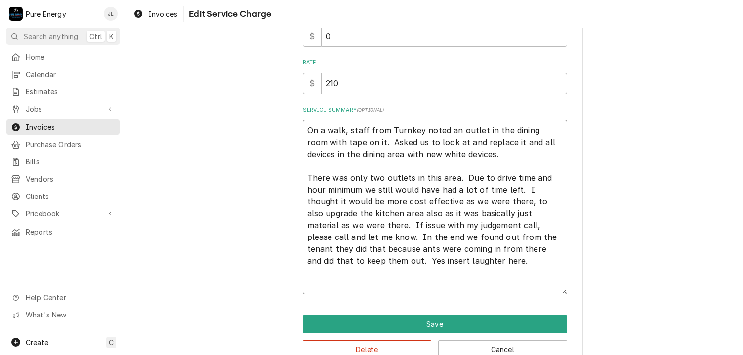
click at [355, 238] on textarea "On a walk, staff from Turnkey noted an outlet in the dining room with tape on i…" at bounding box center [435, 207] width 264 height 175
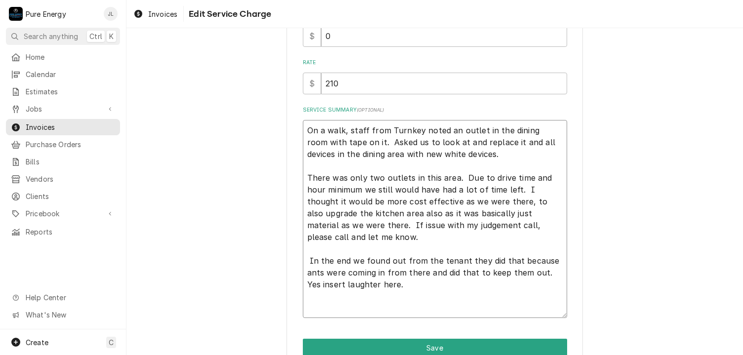
click at [340, 129] on textarea "On a walk, staff from Turnkey noted an outlet in the dining room with tape on i…" at bounding box center [435, 219] width 264 height 199
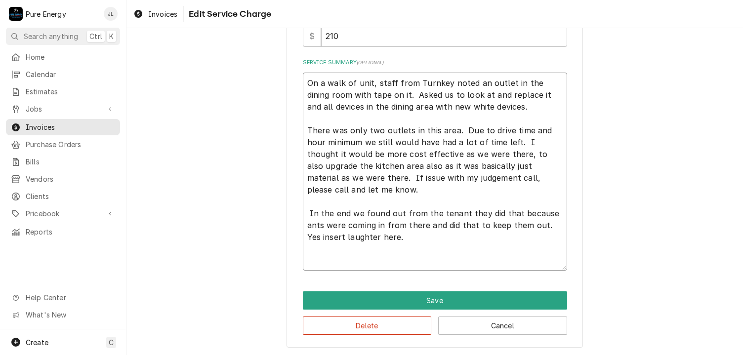
click at [454, 154] on textarea "On a walk of unit, staff from Turnkey noted an outlet in the dining room with t…" at bounding box center [435, 172] width 264 height 199
drag, startPoint x: 513, startPoint y: 215, endPoint x: 512, endPoint y: 238, distance: 22.8
click at [513, 222] on textarea "On a walk of unit, staff from Turnkey noted an outlet in the dining room with t…" at bounding box center [435, 172] width 264 height 199
click at [514, 217] on textarea "On a walk of unit, staff from Turnkey noted an outlet in the dining room with t…" at bounding box center [435, 172] width 264 height 199
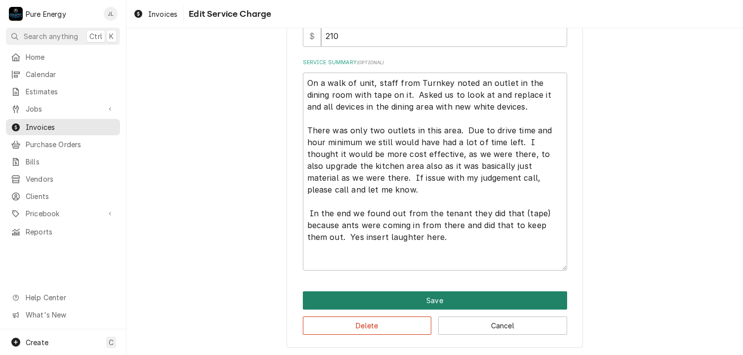
click at [502, 301] on button "Save" at bounding box center [435, 301] width 264 height 18
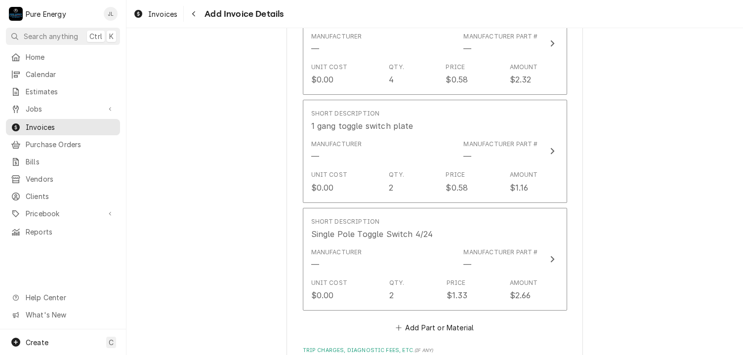
scroll to position [1757, 0]
